Goal: Communication & Community: Participate in discussion

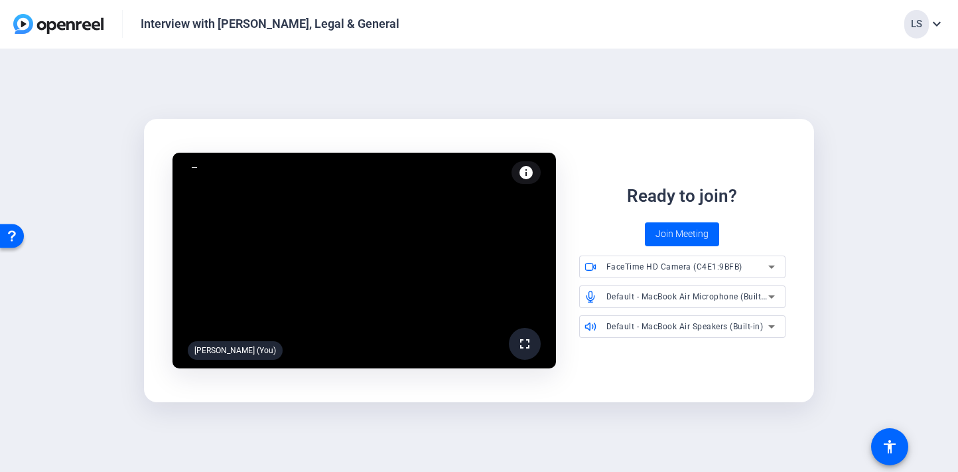
click at [517, 350] on mat-icon "fullscreen" at bounding box center [525, 344] width 16 height 16
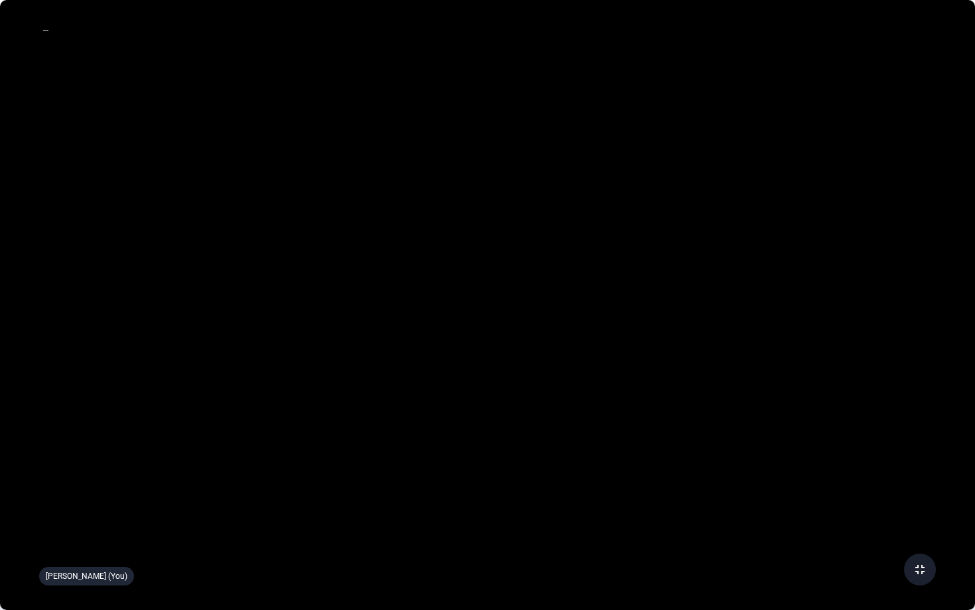
click at [919, 471] on mat-icon "fullscreen_exit" at bounding box center [920, 570] width 16 height 16
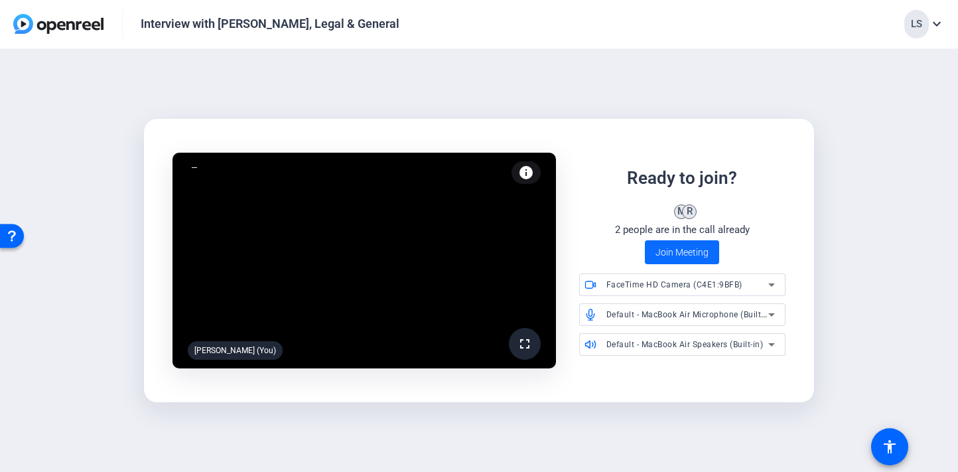
click at [694, 251] on span "Join Meeting" at bounding box center [681, 252] width 53 height 14
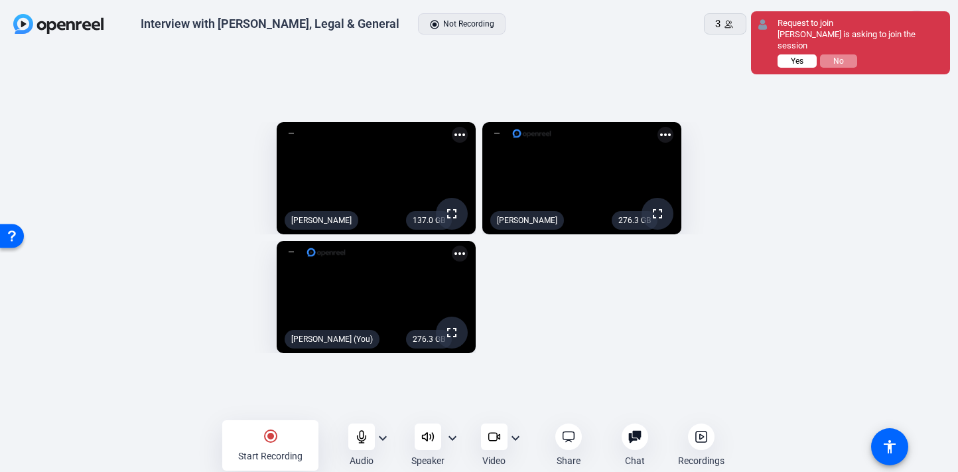
click at [802, 56] on span "Yes" at bounding box center [796, 60] width 13 height 9
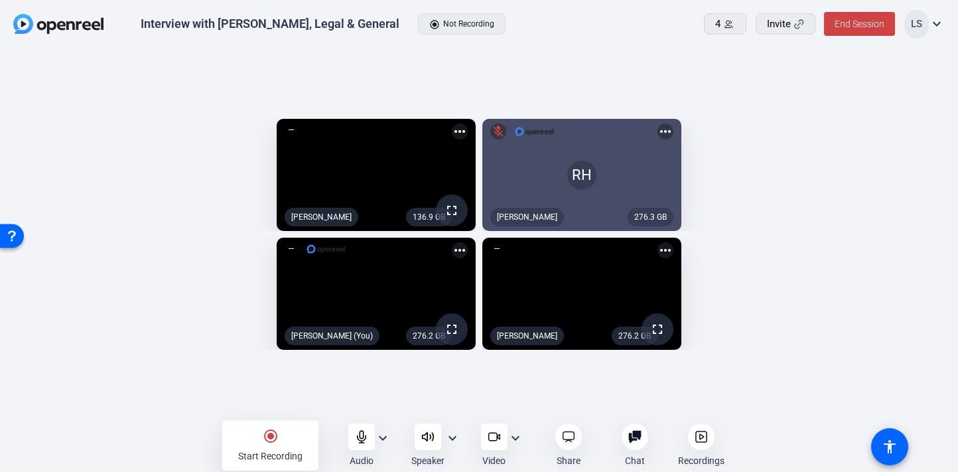
click at [365, 441] on icon at bounding box center [361, 436] width 13 height 13
click at [709, 445] on div at bounding box center [701, 436] width 27 height 27
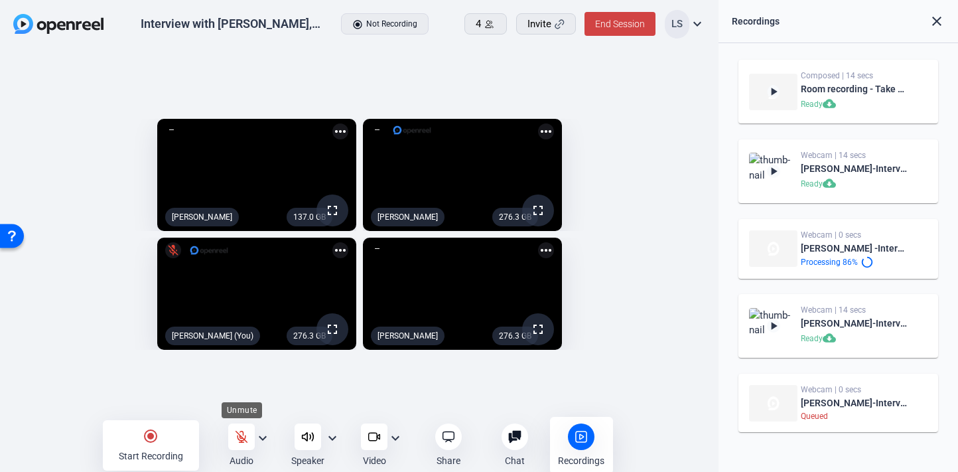
click at [237, 438] on icon at bounding box center [241, 435] width 11 height 11
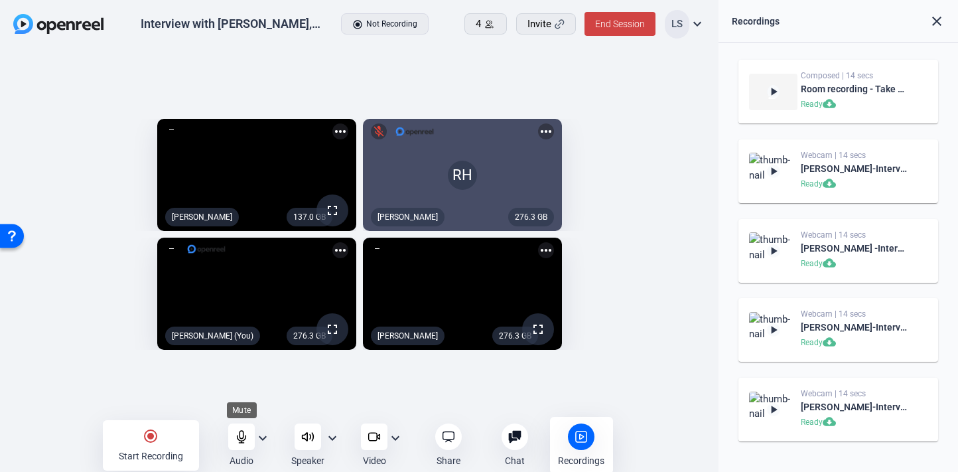
click at [243, 443] on div at bounding box center [241, 436] width 27 height 27
click at [372, 434] on icon at bounding box center [373, 436] width 13 height 13
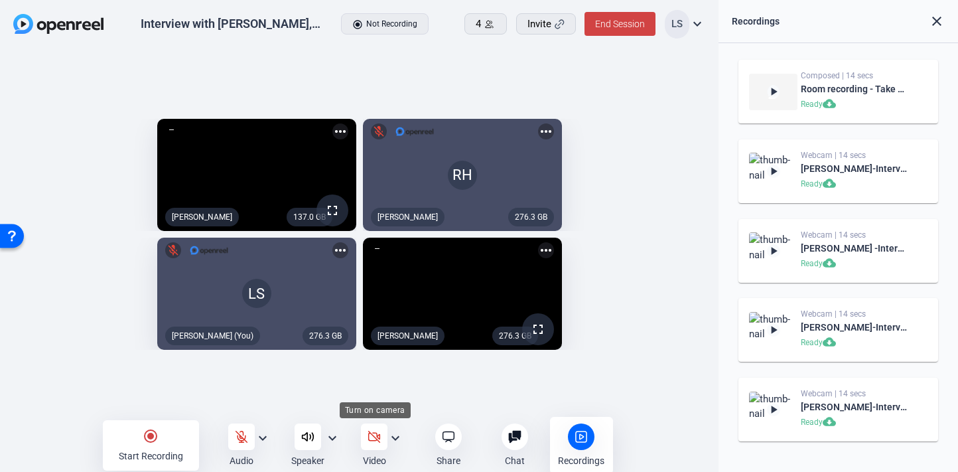
click at [369, 435] on icon at bounding box center [373, 436] width 13 height 13
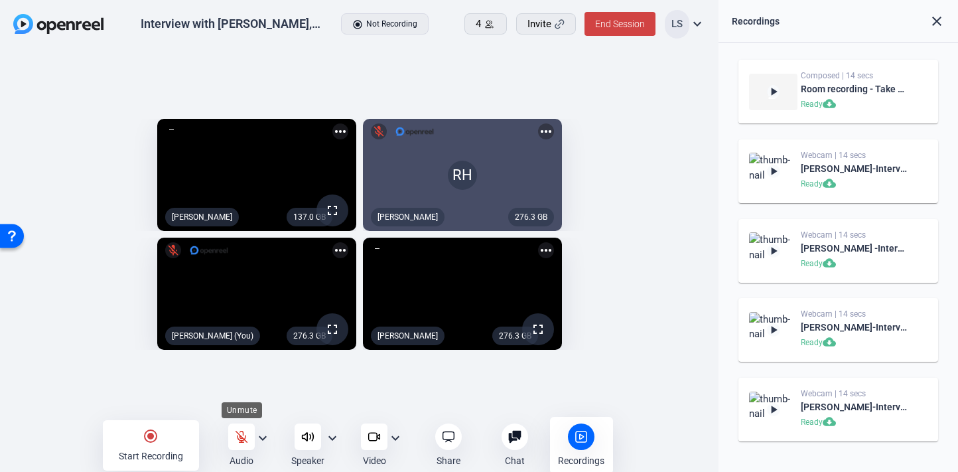
click at [247, 436] on icon at bounding box center [241, 436] width 13 height 13
click at [511, 436] on icon at bounding box center [514, 436] width 13 height 13
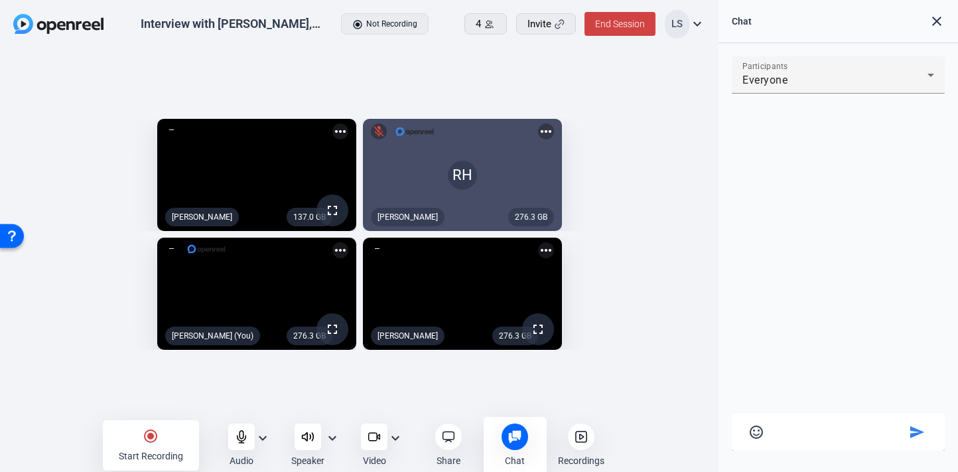
click at [792, 431] on textarea at bounding box center [838, 429] width 134 height 12
click at [156, 440] on mat-icon "radio_button_checked" at bounding box center [151, 436] width 16 height 16
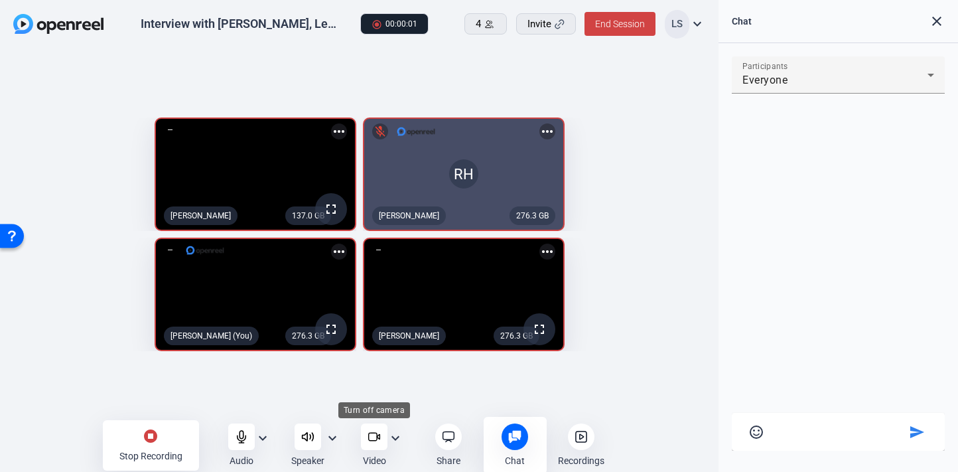
click at [377, 439] on icon at bounding box center [373, 436] width 9 height 8
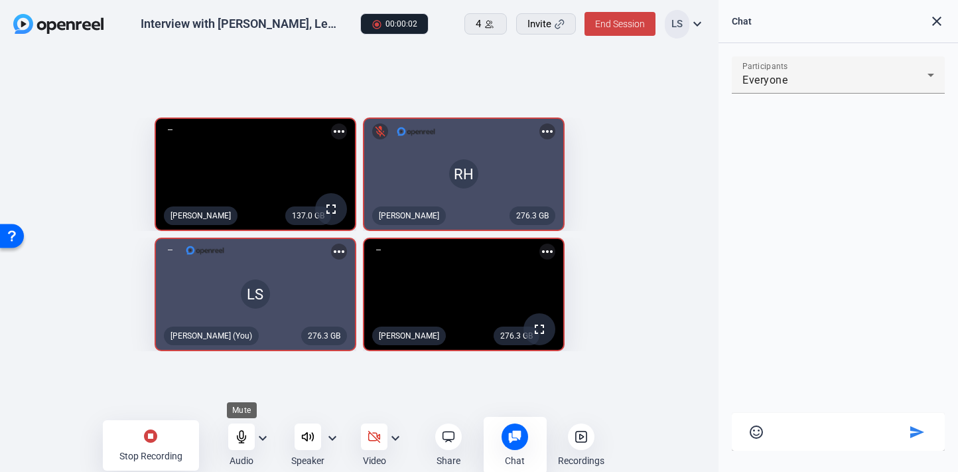
click at [248, 436] on div at bounding box center [241, 436] width 27 height 27
click at [150, 435] on mat-icon "stop_circle" at bounding box center [151, 436] width 16 height 16
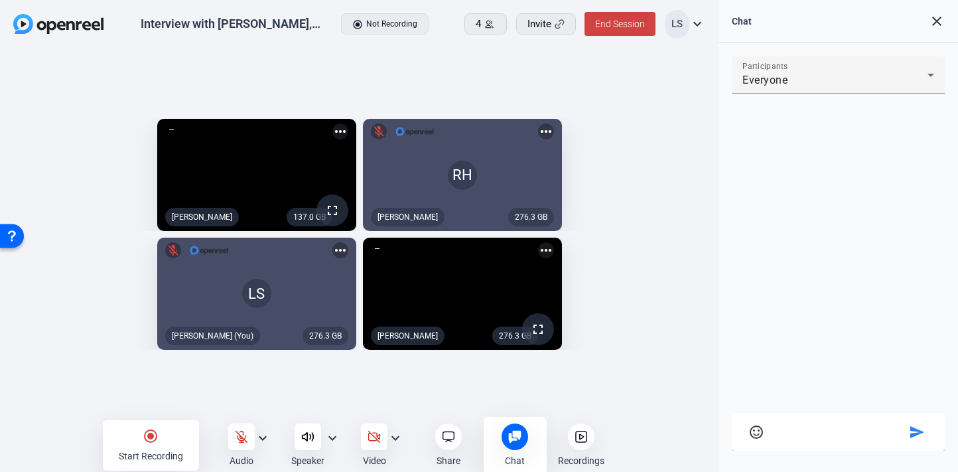
click at [155, 444] on div "radio_button_checked Start Recording" at bounding box center [151, 445] width 96 height 50
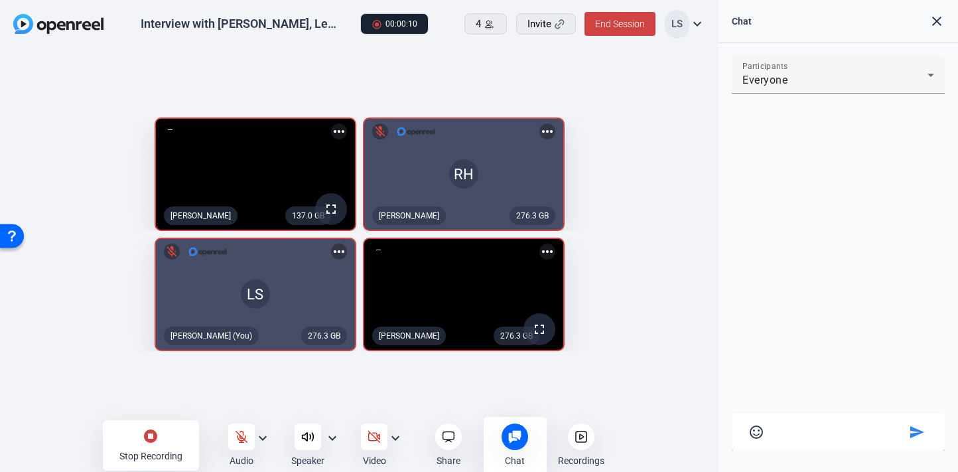
click at [936, 21] on mat-icon "close" at bounding box center [936, 21] width 16 height 16
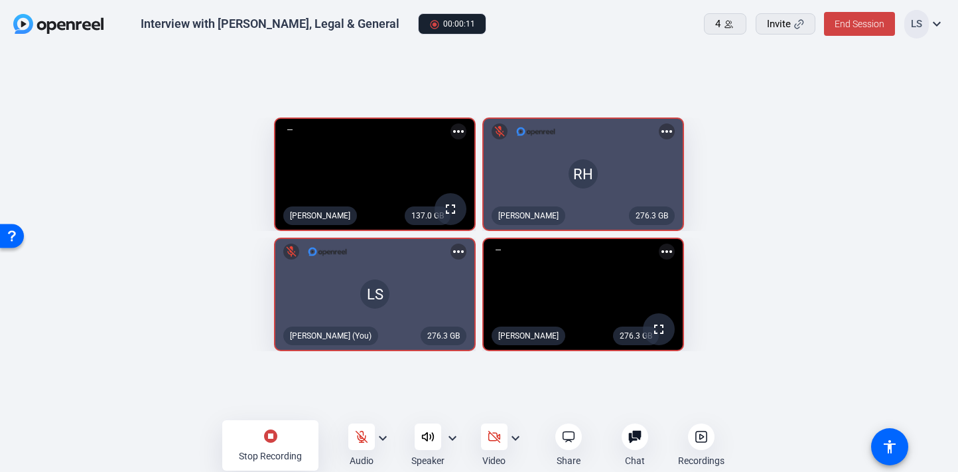
click at [708, 440] on div at bounding box center [701, 436] width 27 height 27
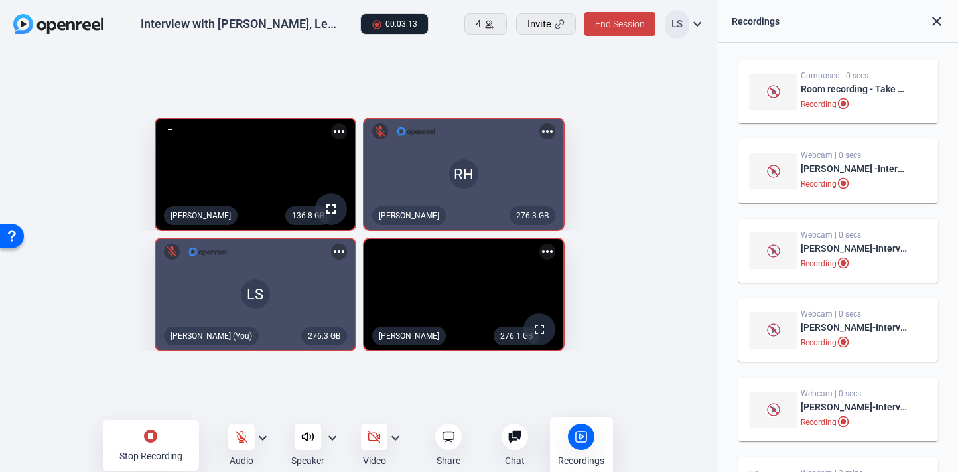
click at [151, 439] on mat-icon "stop_circle" at bounding box center [151, 436] width 16 height 16
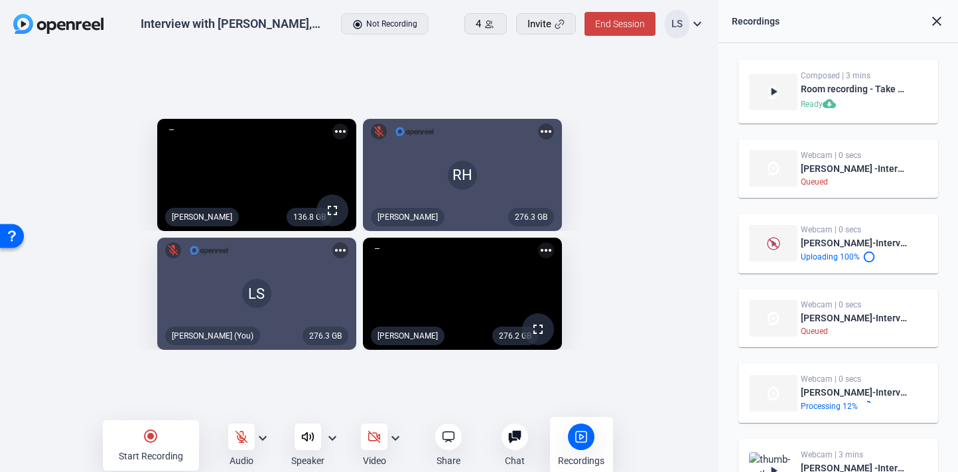
click at [151, 439] on mat-icon "radio_button_checked" at bounding box center [151, 436] width 16 height 16
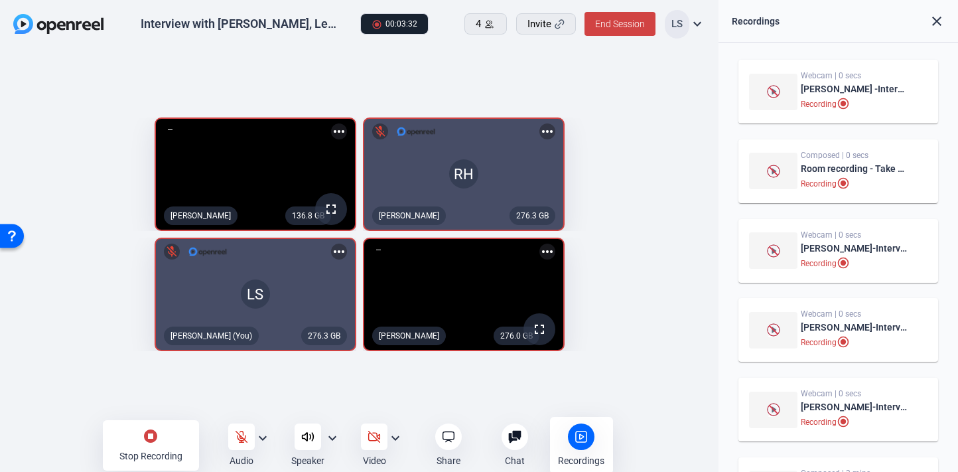
click at [151, 433] on mat-icon "stop_circle" at bounding box center [151, 436] width 16 height 16
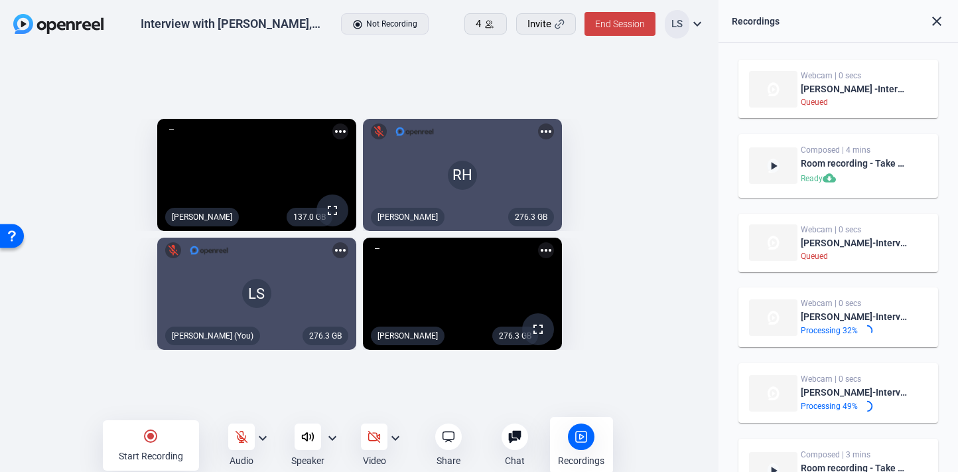
click at [151, 434] on mat-icon "radio_button_checked" at bounding box center [151, 436] width 16 height 16
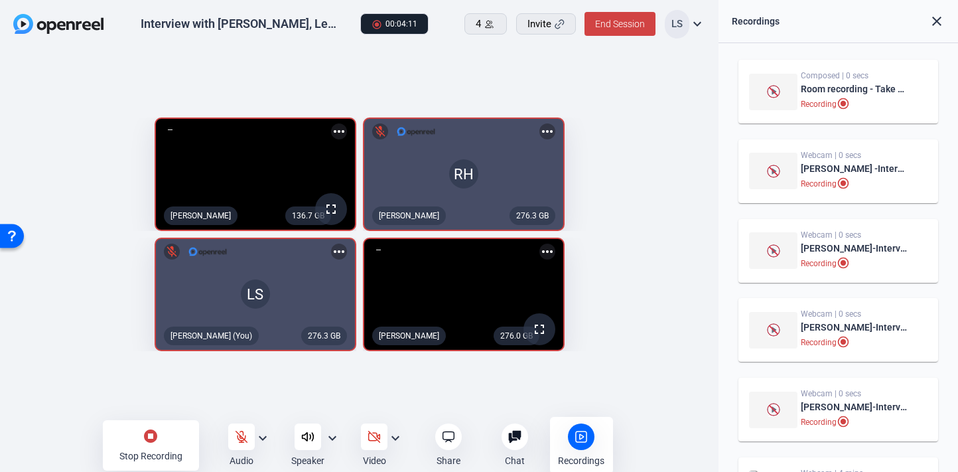
click at [145, 430] on mat-icon "stop_circle" at bounding box center [151, 436] width 16 height 16
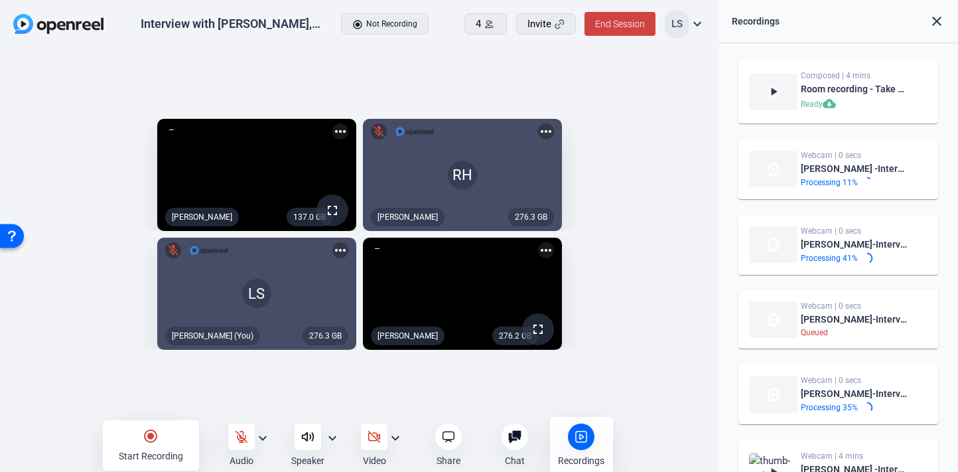
click at [160, 444] on div "radio_button_checked Start Recording" at bounding box center [151, 445] width 96 height 50
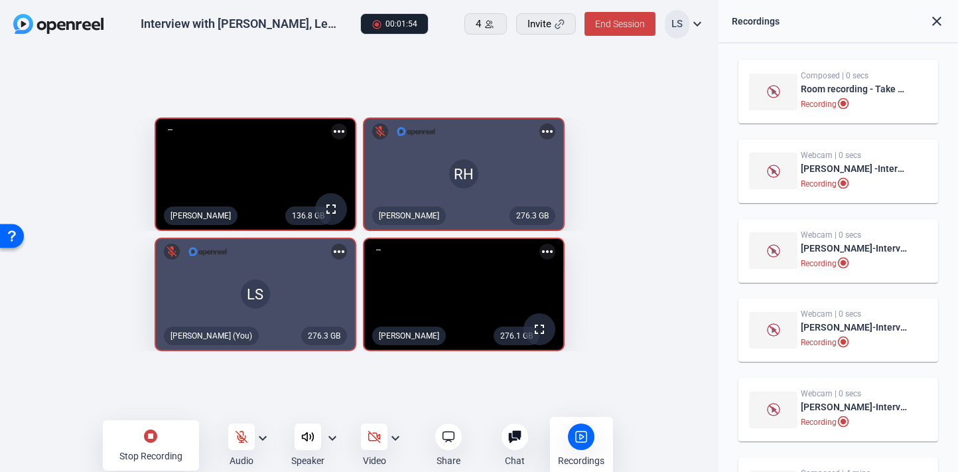
click at [157, 443] on mat-icon "stop_circle" at bounding box center [151, 436] width 16 height 16
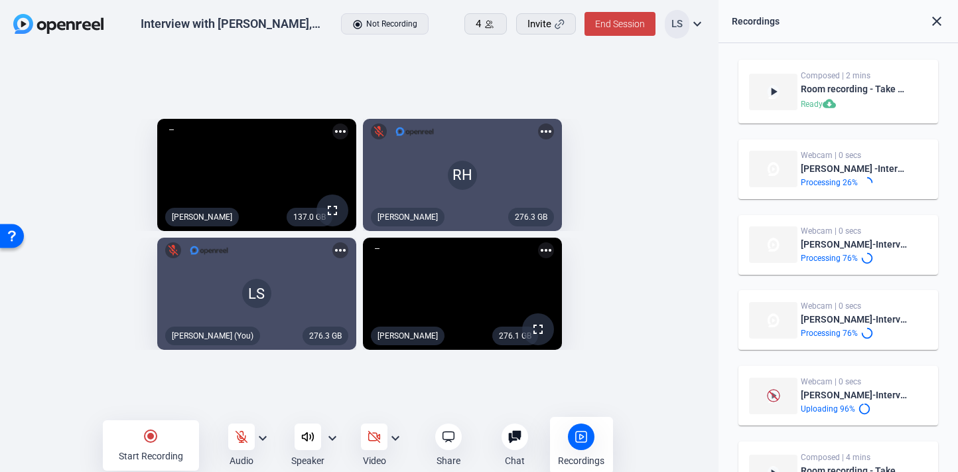
click at [164, 443] on div "radio_button_checked Start Recording" at bounding box center [151, 445] width 96 height 50
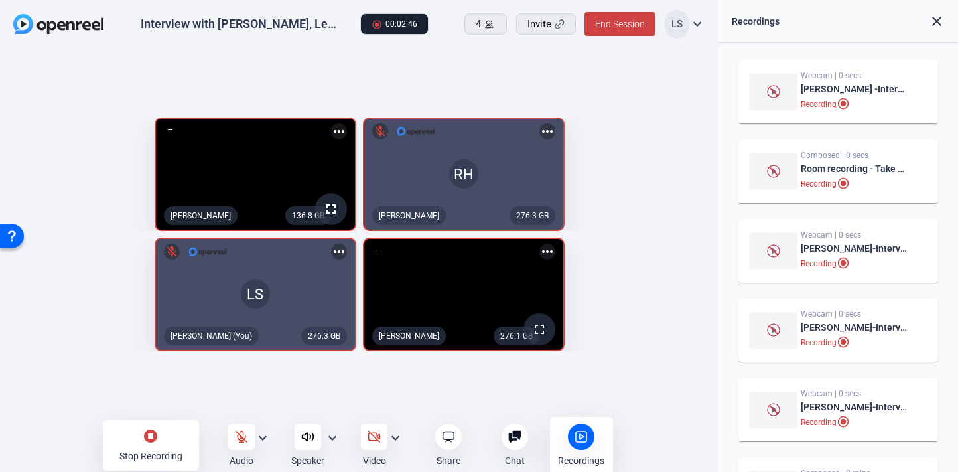
click at [155, 441] on mat-icon "stop_circle" at bounding box center [151, 436] width 16 height 16
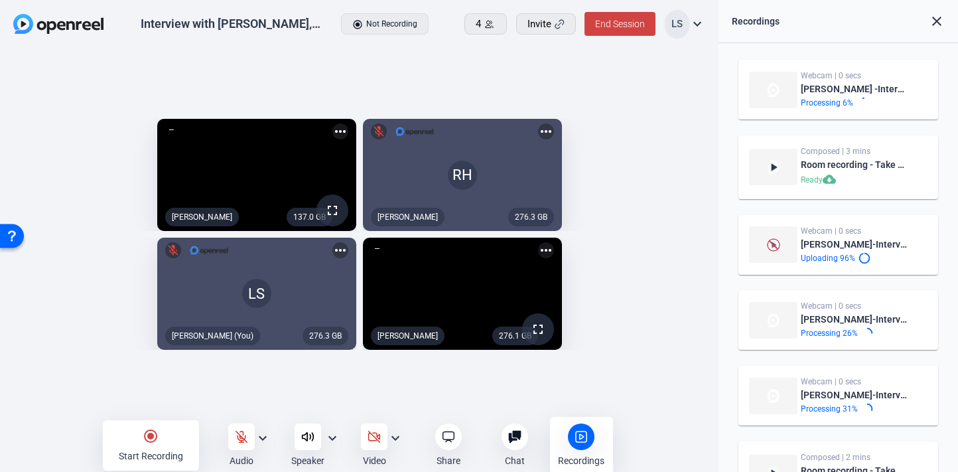
click at [155, 441] on mat-icon "radio_button_checked" at bounding box center [151, 436] width 16 height 16
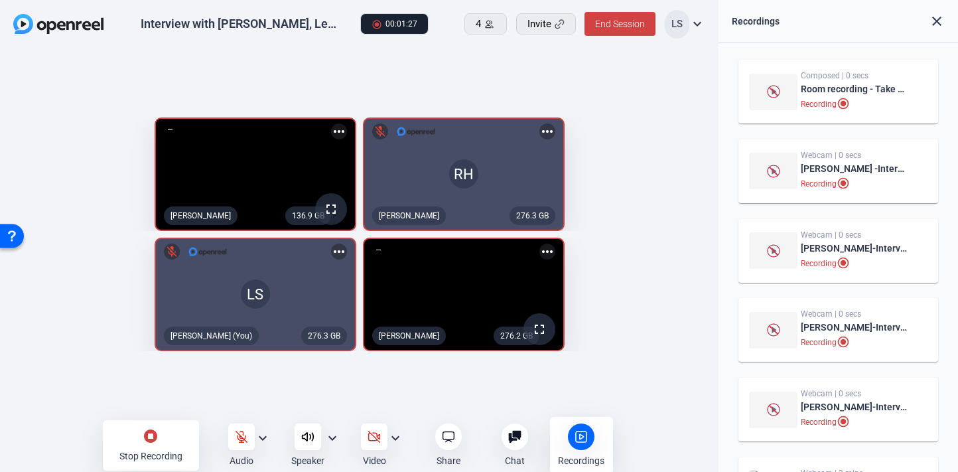
click at [154, 442] on mat-icon "stop_circle" at bounding box center [151, 436] width 16 height 16
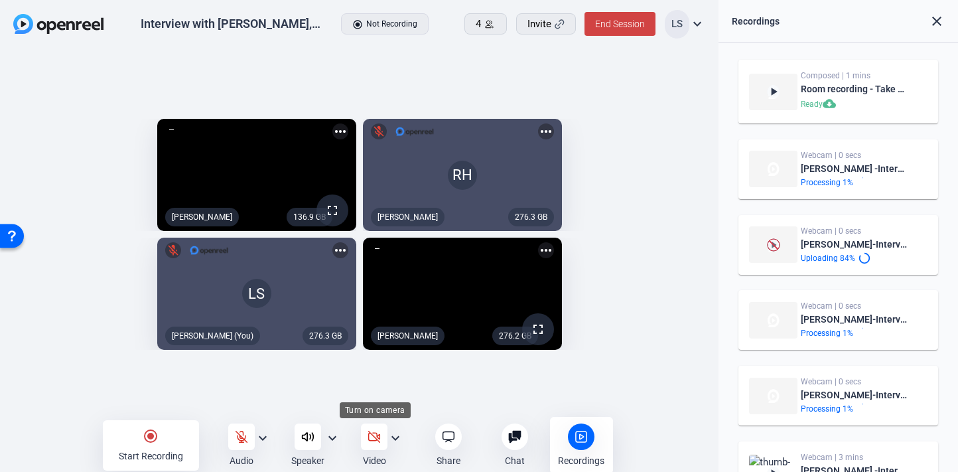
click at [375, 443] on div at bounding box center [374, 436] width 27 height 27
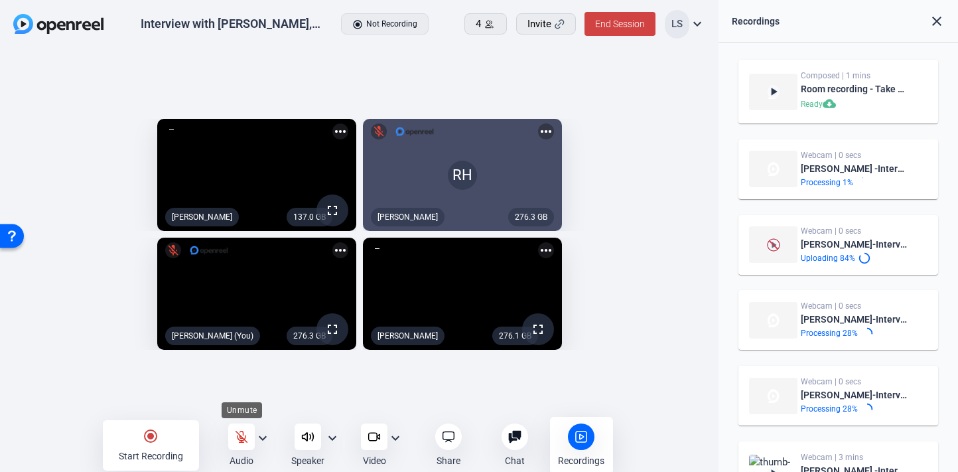
click at [239, 445] on div at bounding box center [241, 436] width 27 height 27
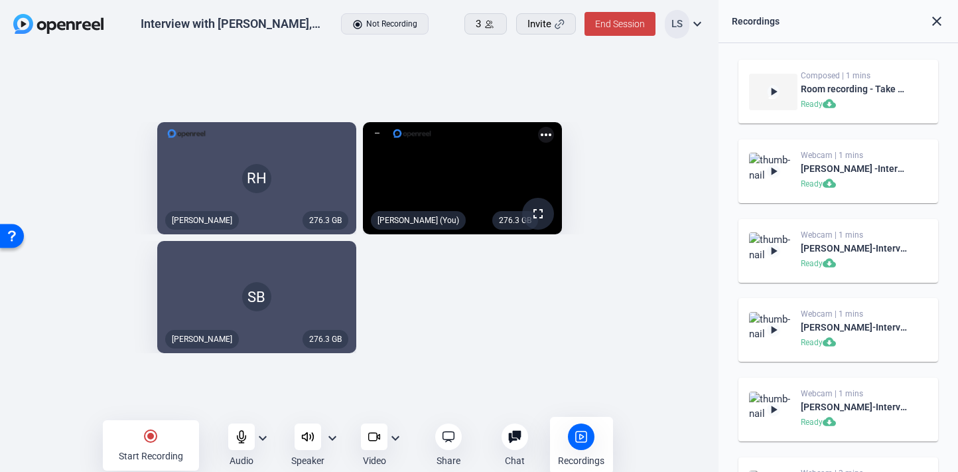
click at [365, 442] on div at bounding box center [374, 436] width 27 height 27
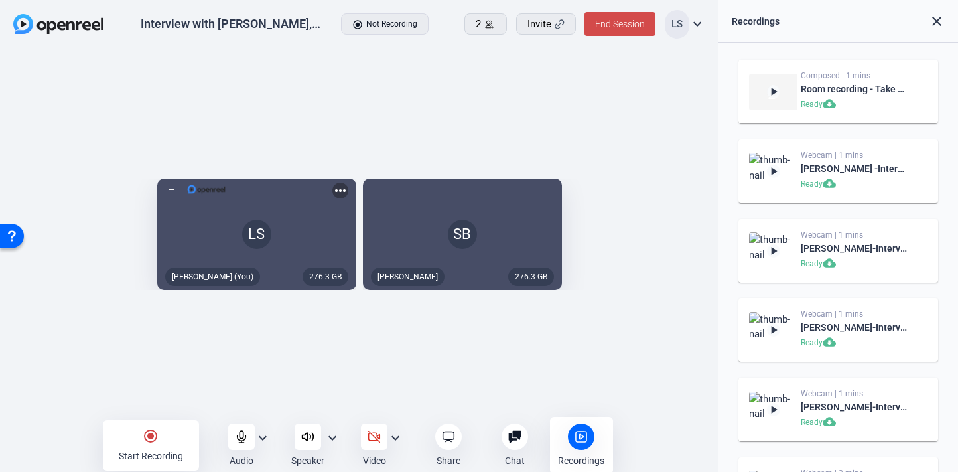
click at [613, 22] on span "End Session" at bounding box center [620, 24] width 50 height 11
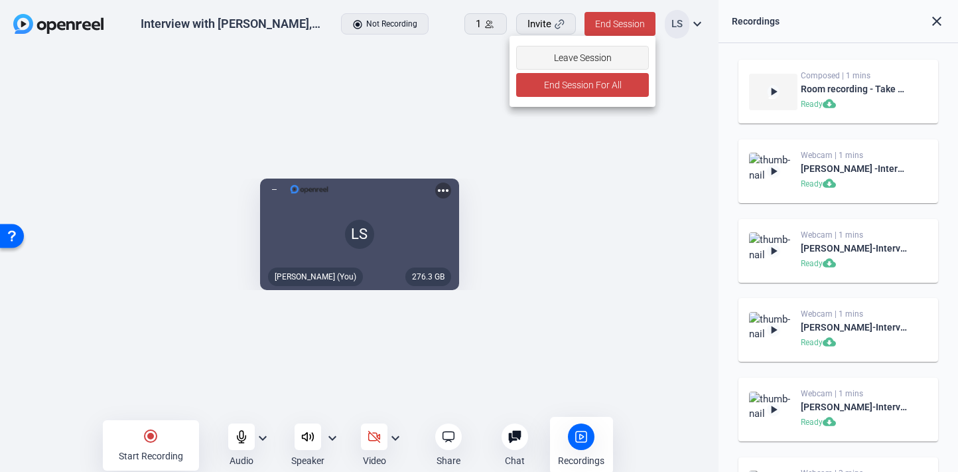
click at [590, 56] on span "Leave Session" at bounding box center [583, 57] width 58 height 25
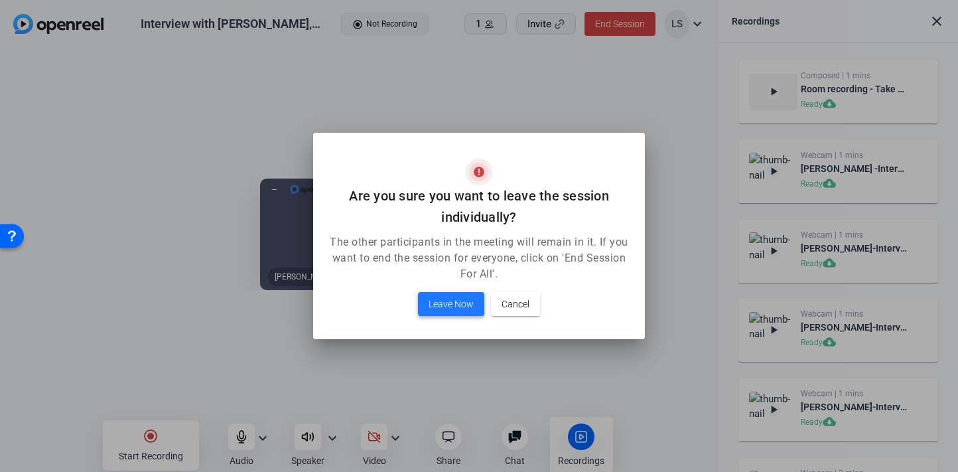
click at [449, 314] on span at bounding box center [451, 304] width 66 height 32
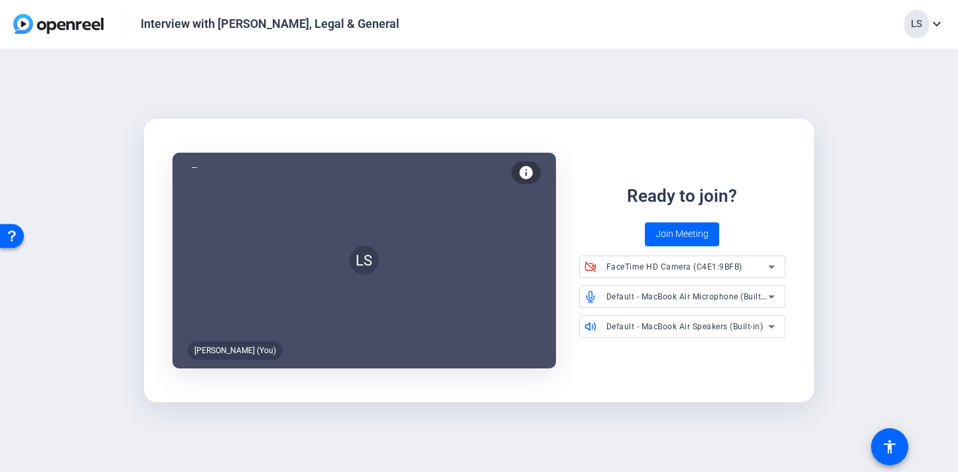
click at [44, 29] on img at bounding box center [58, 24] width 90 height 20
click at [913, 27] on div "LS" at bounding box center [916, 24] width 25 height 29
click at [913, 27] on div at bounding box center [479, 236] width 958 height 472
click at [74, 26] on img at bounding box center [58, 24] width 90 height 20
